Goal: Information Seeking & Learning: Learn about a topic

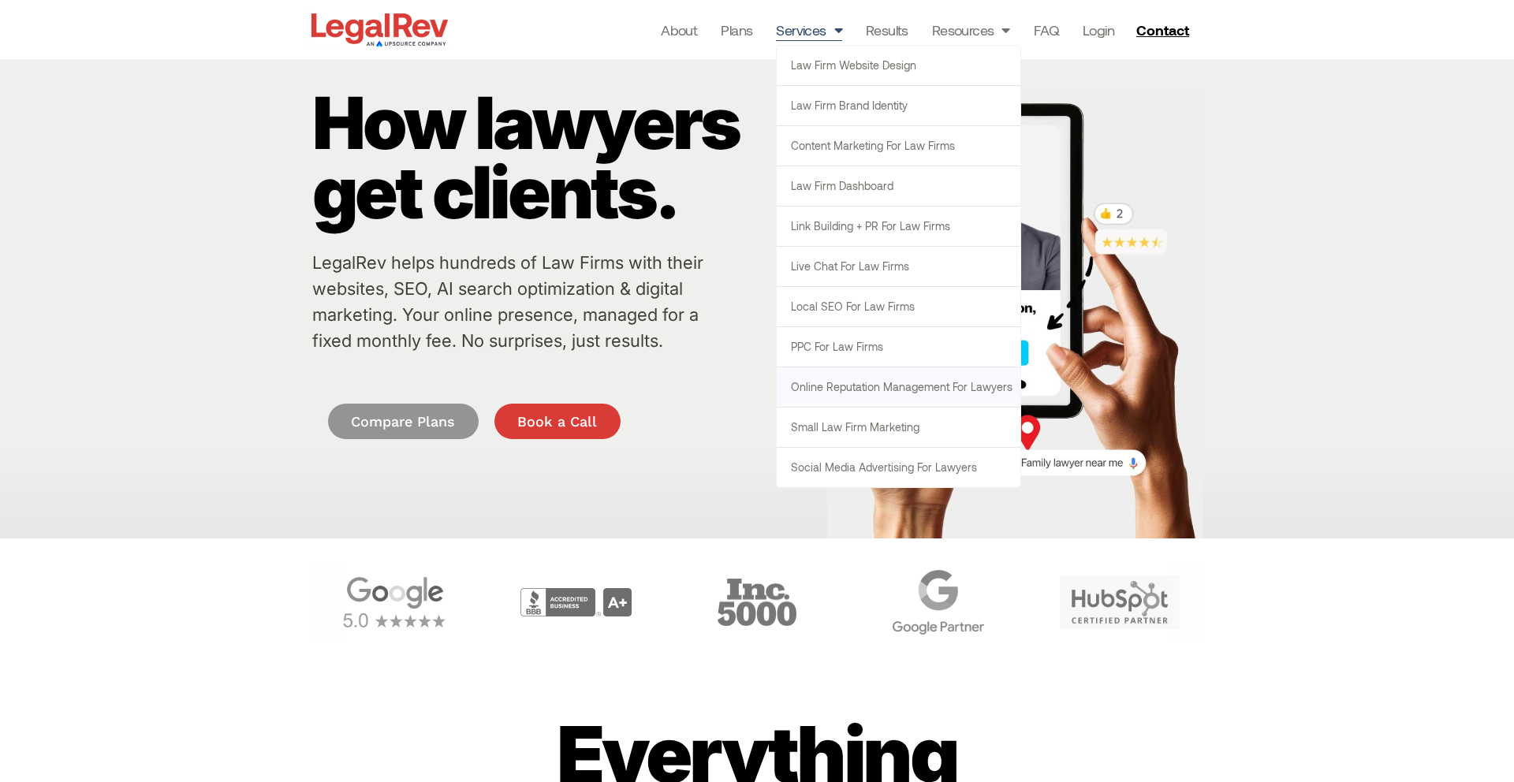
click at [874, 382] on link "Online Reputation Management for Lawyers" at bounding box center [899, 386] width 244 height 39
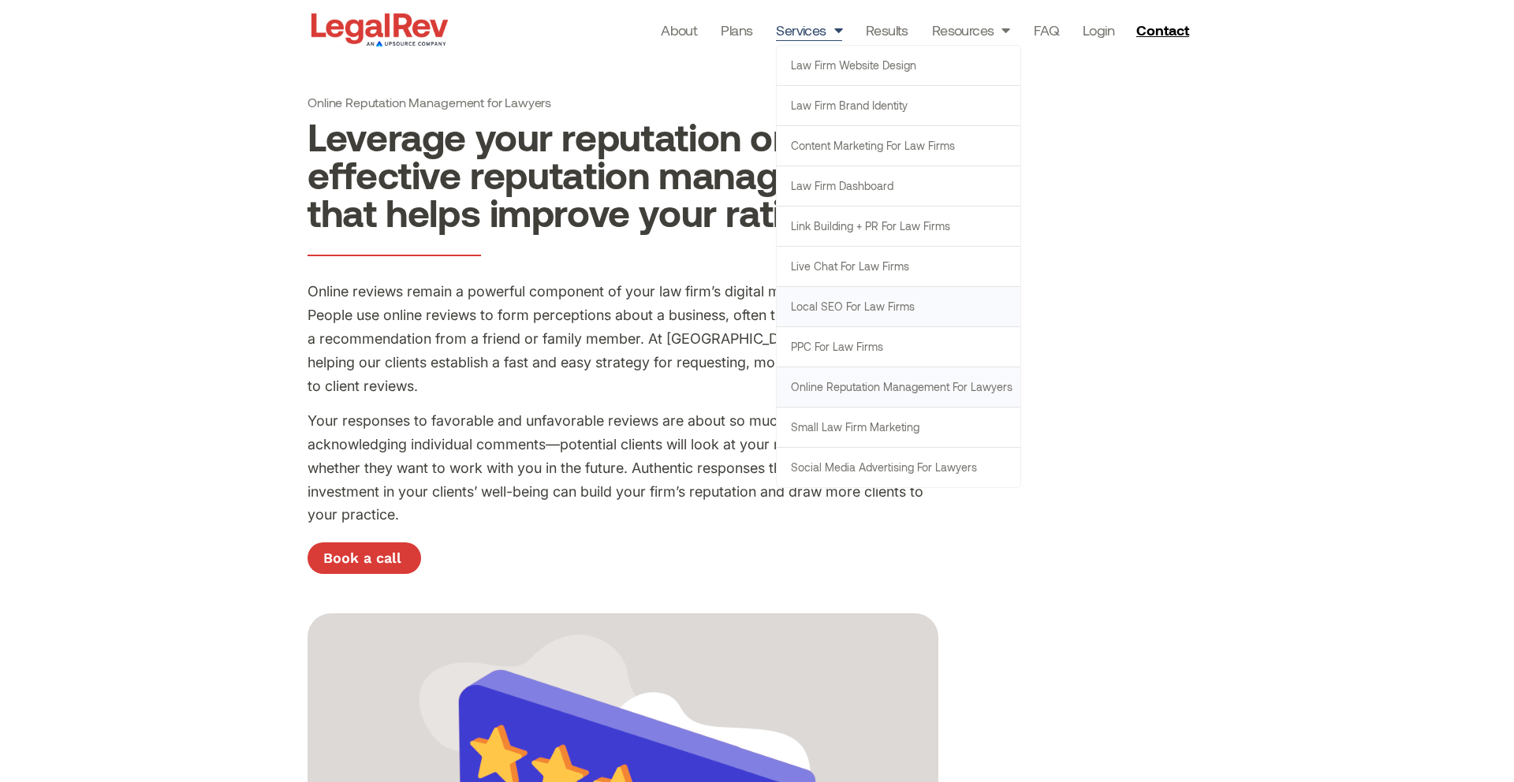
click at [879, 304] on link "Local SEO for Law Firms" at bounding box center [899, 306] width 244 height 39
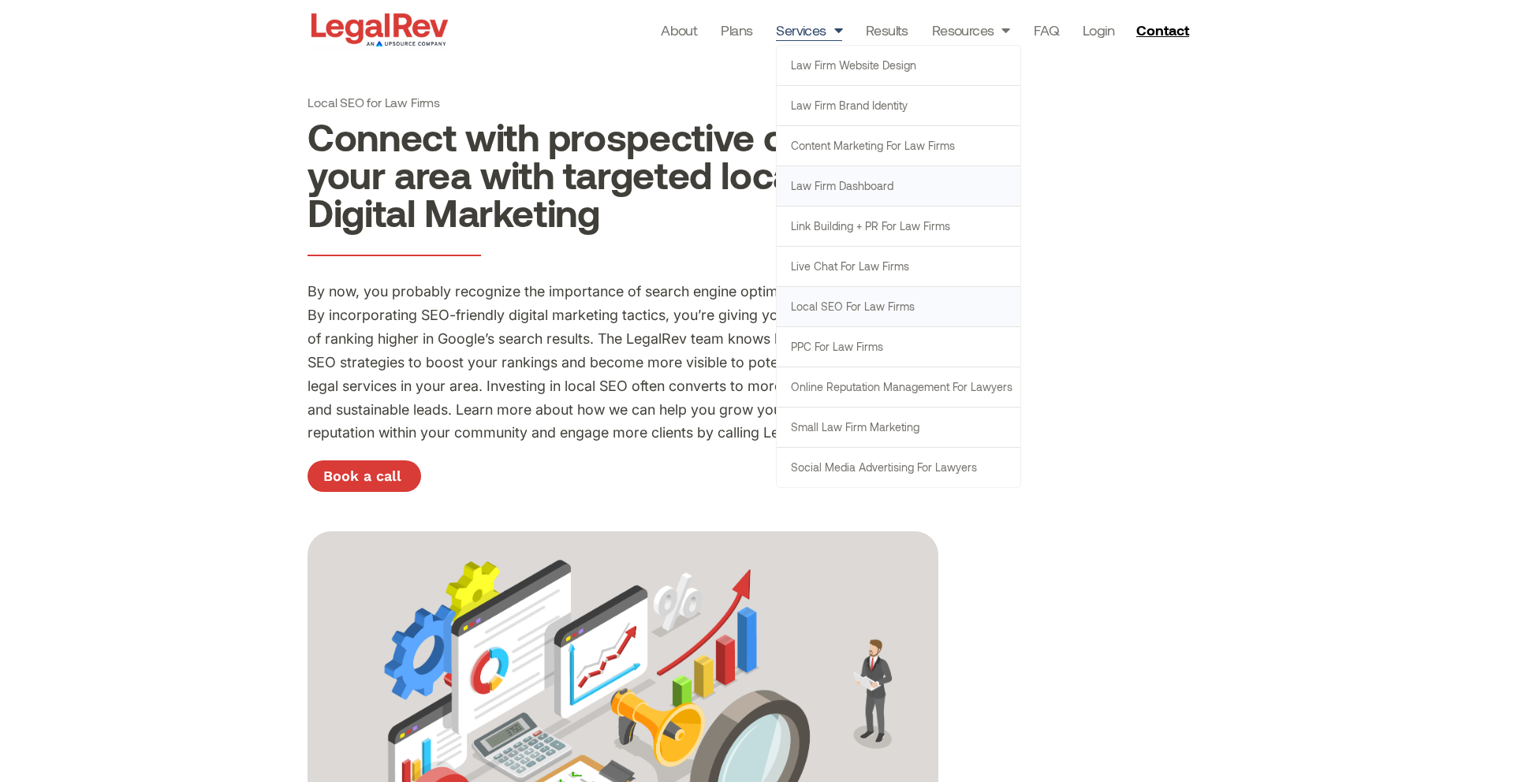
click at [848, 185] on link "Law Firm Dashboard" at bounding box center [899, 185] width 244 height 39
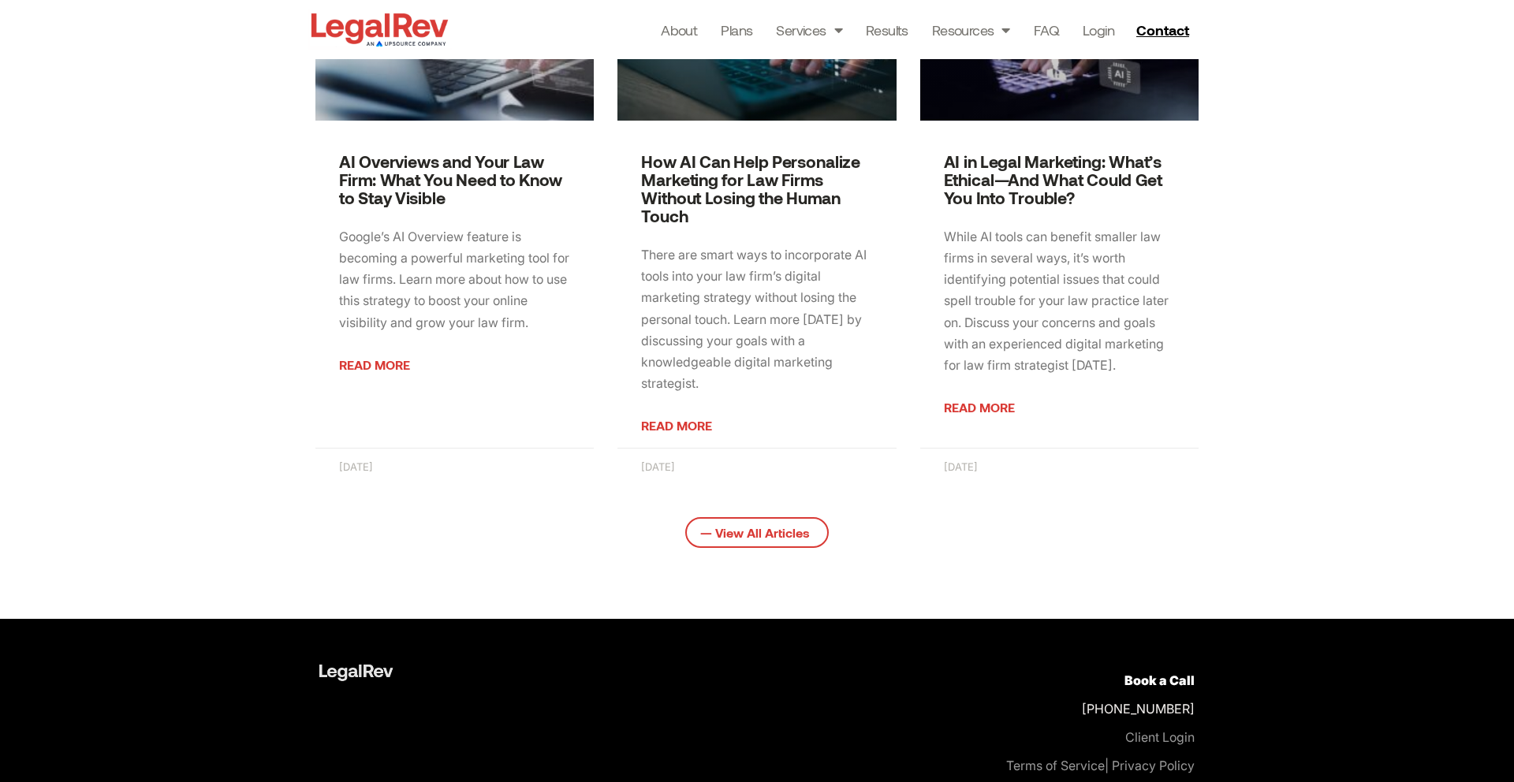
scroll to position [2029, 0]
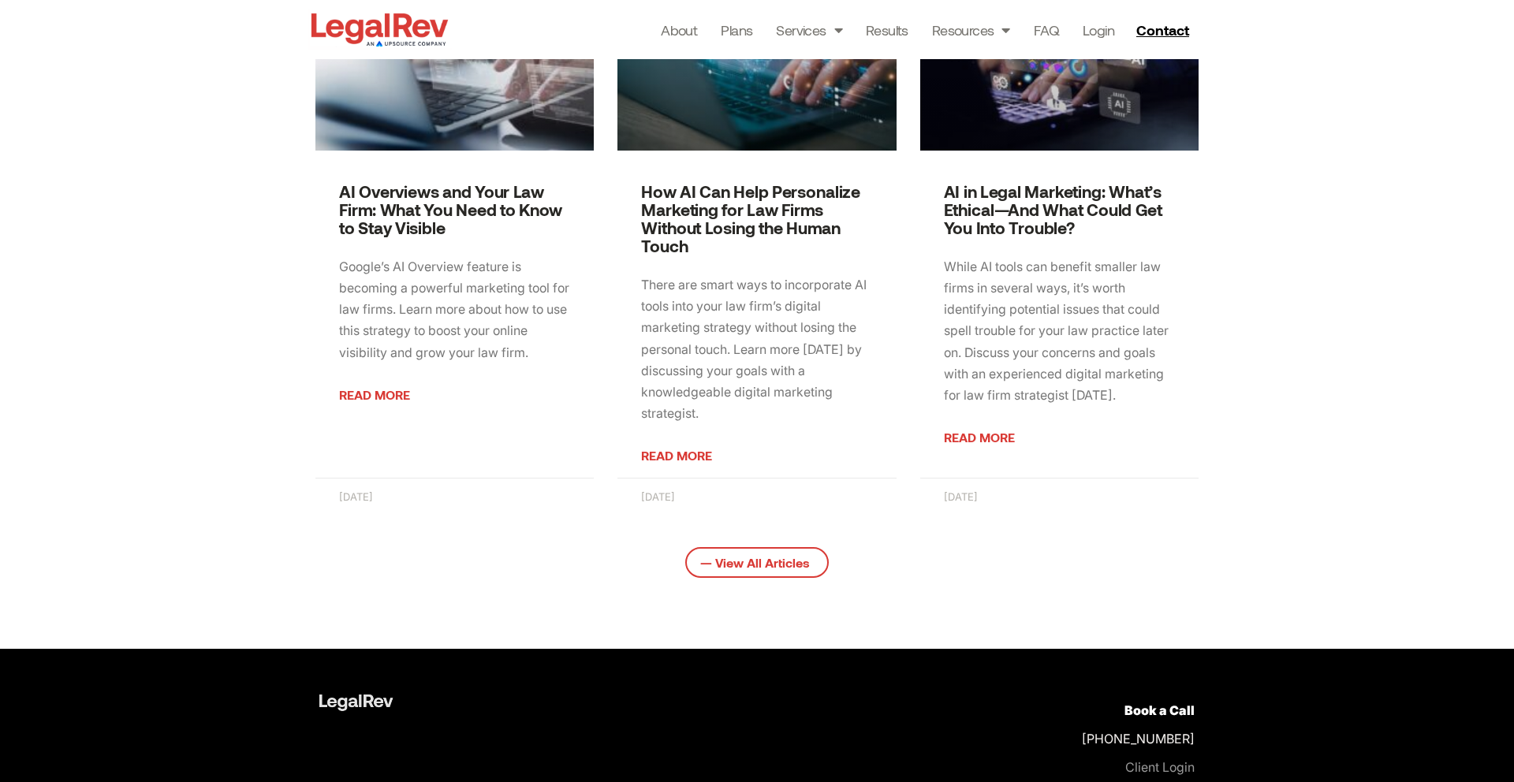
click at [400, 218] on link "AI Overviews and Your Law Firm: What You Need to Know to Stay Visible" at bounding box center [450, 209] width 223 height 56
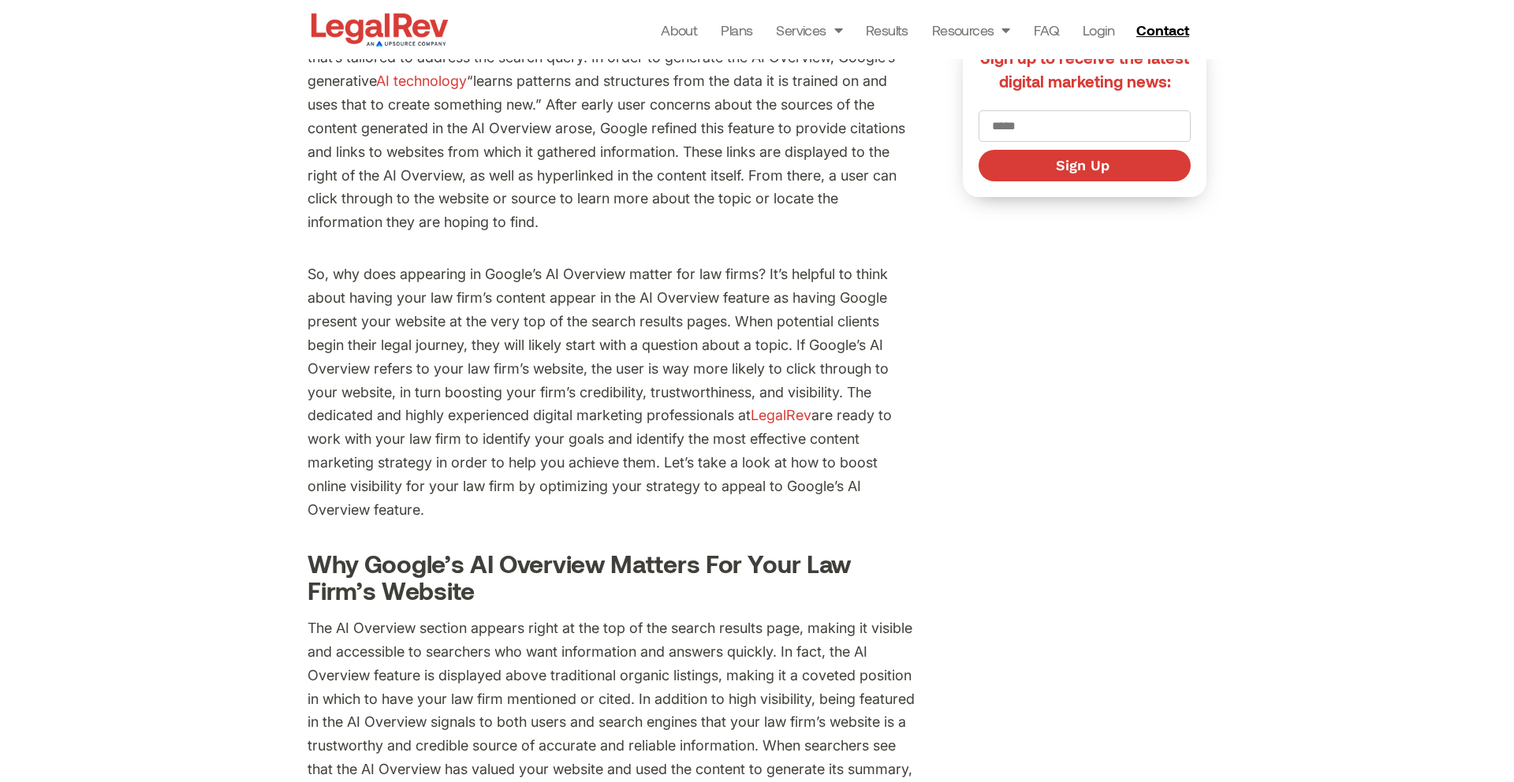
scroll to position [874, 0]
